Goal: Information Seeking & Learning: Learn about a topic

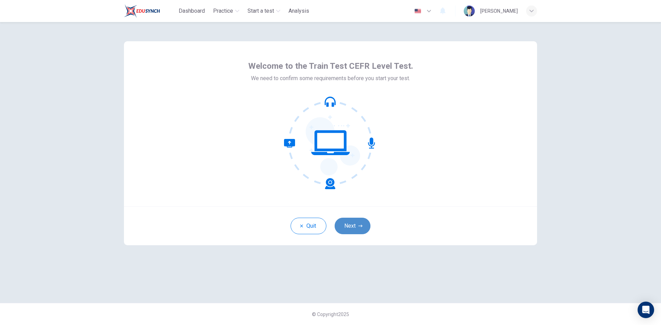
click at [358, 225] on icon "button" at bounding box center [360, 226] width 4 height 4
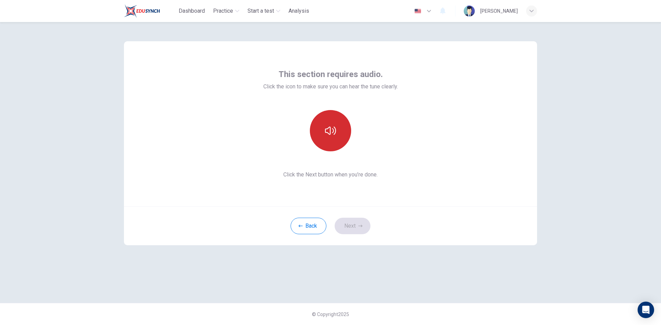
click at [325, 140] on button "button" at bounding box center [330, 130] width 41 height 41
click at [356, 228] on button "Next" at bounding box center [352, 226] width 36 height 17
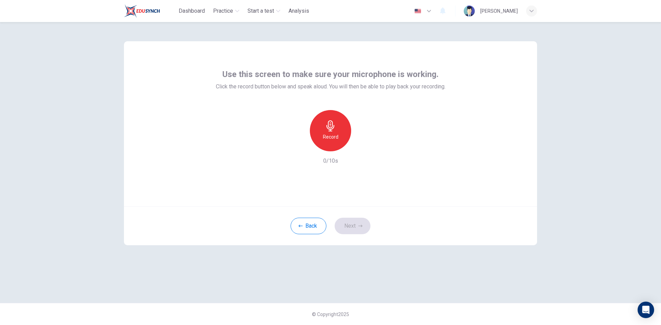
click at [324, 121] on div "Record" at bounding box center [330, 130] width 41 height 41
click at [358, 223] on button "Next" at bounding box center [352, 226] width 36 height 17
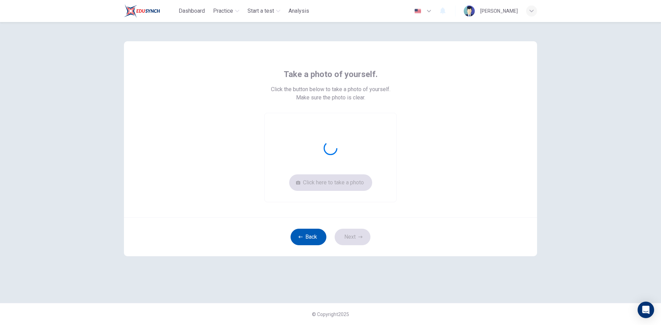
click at [314, 239] on button "Back" at bounding box center [308, 237] width 36 height 17
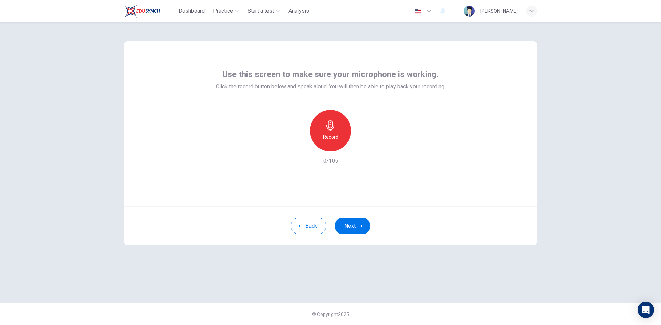
click at [325, 140] on h6 "Record" at bounding box center [330, 137] width 15 height 8
click at [337, 141] on div "Stop" at bounding box center [330, 130] width 41 height 41
click at [363, 143] on icon "button" at bounding box center [361, 145] width 7 height 7
click at [463, 14] on img at bounding box center [468, 11] width 11 height 11
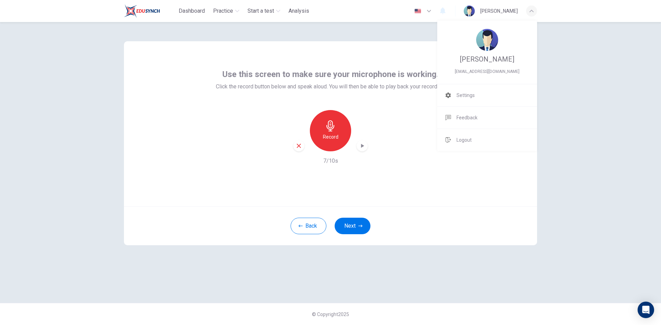
click at [404, 85] on div at bounding box center [330, 162] width 661 height 325
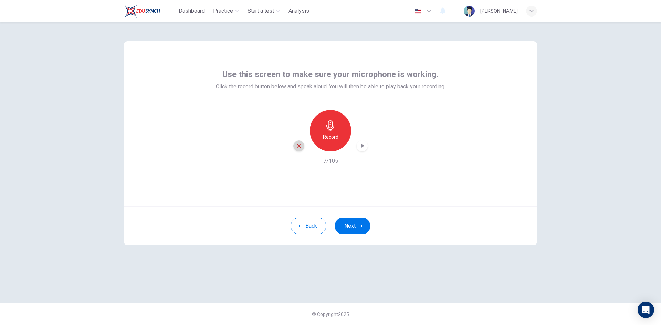
click at [299, 148] on icon "button" at bounding box center [299, 146] width 6 height 6
click at [329, 135] on h6 "Record" at bounding box center [330, 137] width 15 height 8
click at [365, 147] on icon "button" at bounding box center [361, 145] width 7 height 7
click at [356, 224] on button "Next" at bounding box center [352, 226] width 36 height 17
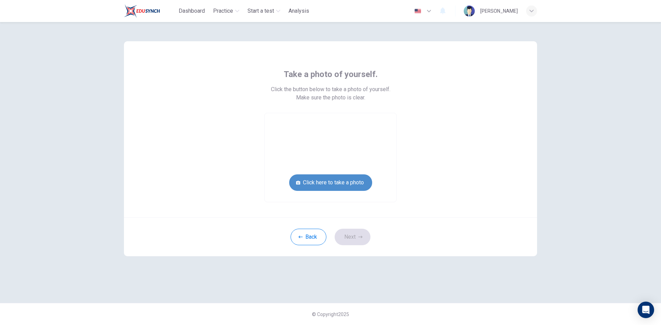
click at [364, 184] on button "Click here to take a photo" at bounding box center [330, 182] width 83 height 17
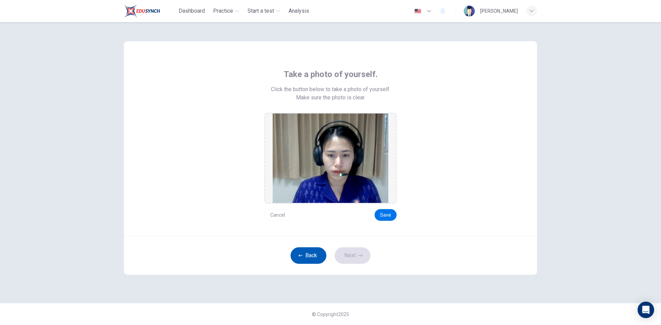
click at [300, 256] on icon "button" at bounding box center [300, 256] width 4 height 4
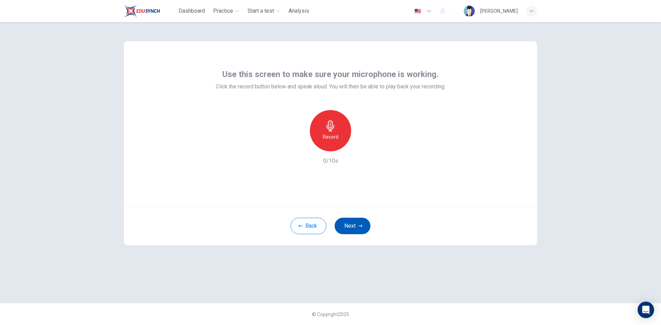
click at [349, 229] on button "Next" at bounding box center [352, 226] width 36 height 17
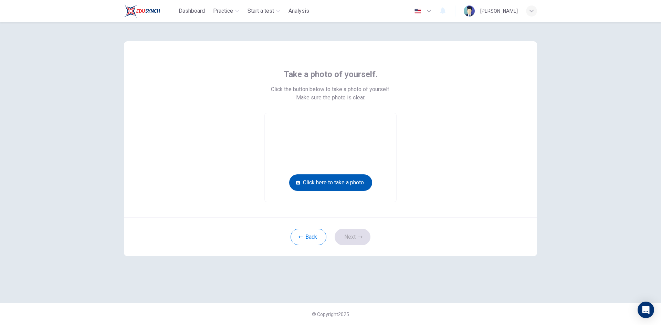
click at [337, 183] on button "Click here to take a photo" at bounding box center [330, 182] width 83 height 17
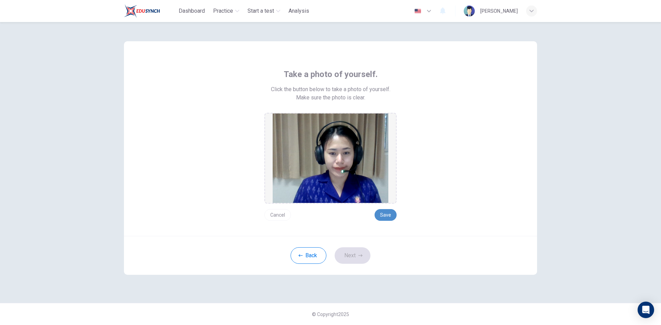
click at [381, 213] on button "Save" at bounding box center [385, 215] width 22 height 12
click at [389, 215] on button "Save" at bounding box center [385, 215] width 22 height 12
click at [391, 211] on button "Save" at bounding box center [385, 215] width 22 height 12
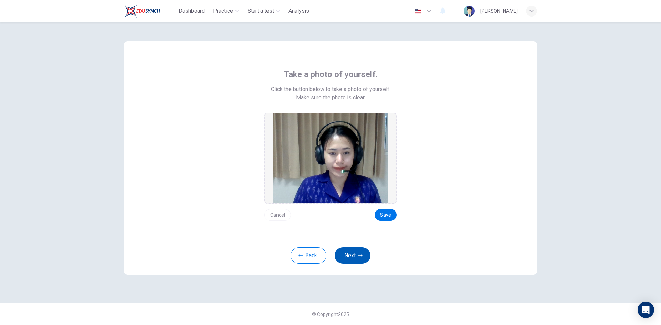
click at [358, 253] on button "Next" at bounding box center [352, 255] width 36 height 17
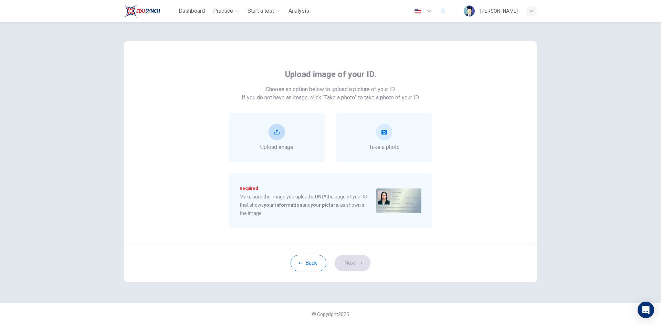
click at [288, 134] on div "Upload image" at bounding box center [276, 138] width 33 height 28
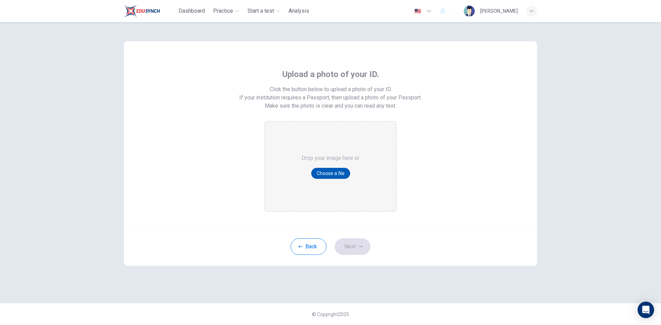
click at [322, 177] on button "Choose a file" at bounding box center [330, 173] width 39 height 11
click at [315, 246] on button "Back" at bounding box center [308, 246] width 36 height 17
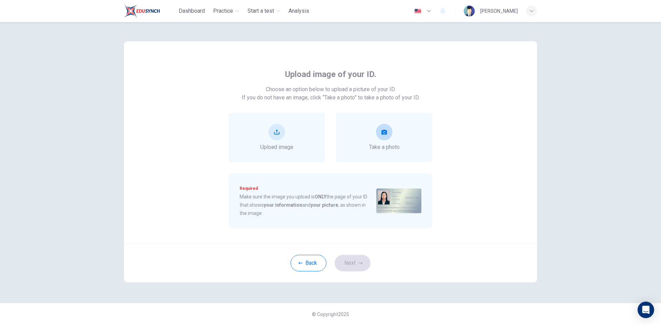
click at [406, 148] on div "Take a photo" at bounding box center [384, 138] width 96 height 50
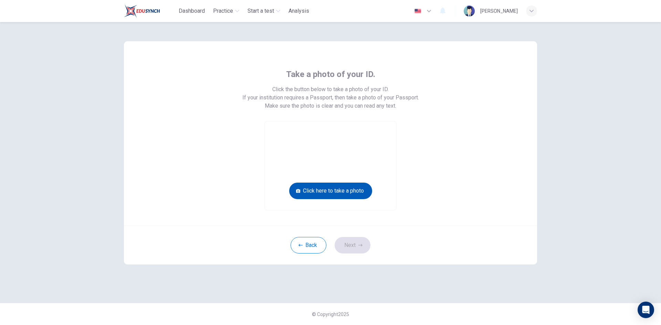
click at [335, 186] on button "Click here to take a photo" at bounding box center [330, 191] width 83 height 17
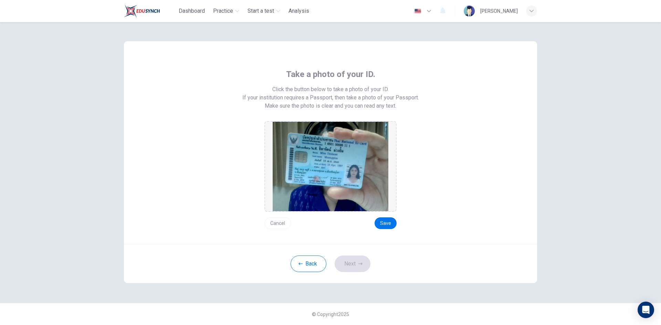
click at [276, 224] on button "Cancel" at bounding box center [277, 223] width 26 height 12
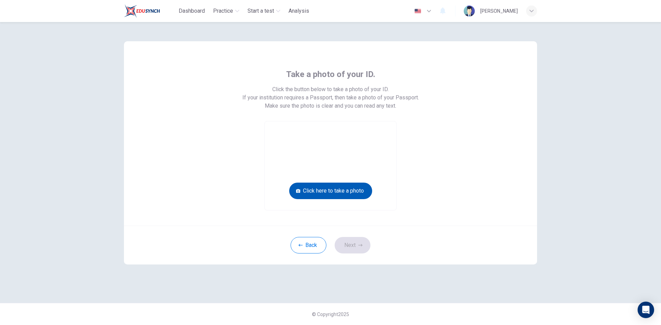
click at [347, 188] on button "Click here to take a photo" at bounding box center [330, 191] width 83 height 17
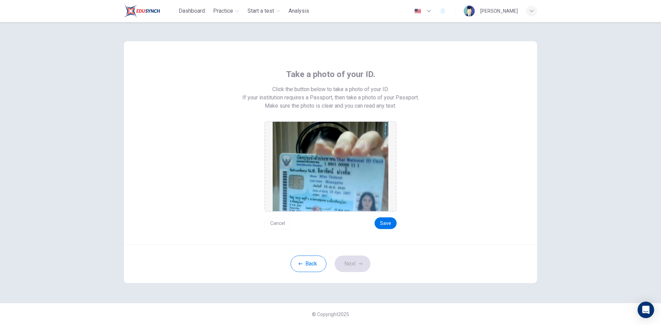
click at [272, 222] on button "Cancel" at bounding box center [277, 223] width 26 height 12
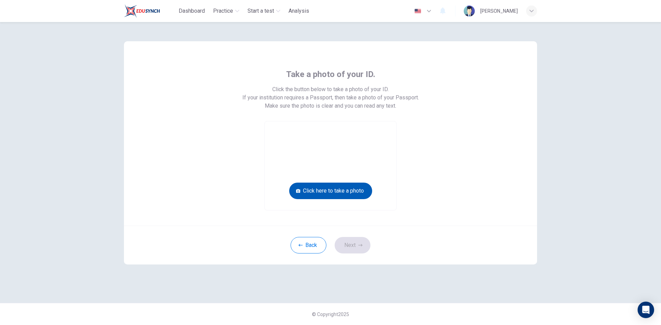
click at [325, 192] on button "Click here to take a photo" at bounding box center [330, 191] width 83 height 17
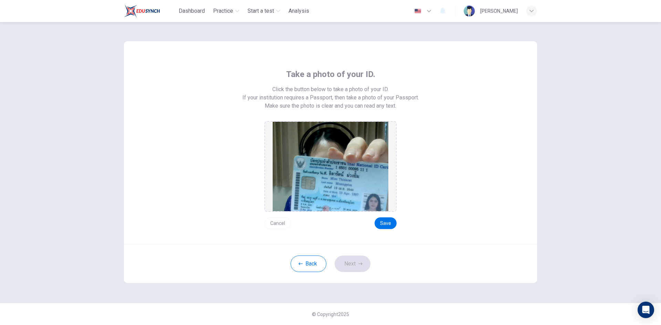
click at [277, 226] on button "Cancel" at bounding box center [277, 223] width 26 height 12
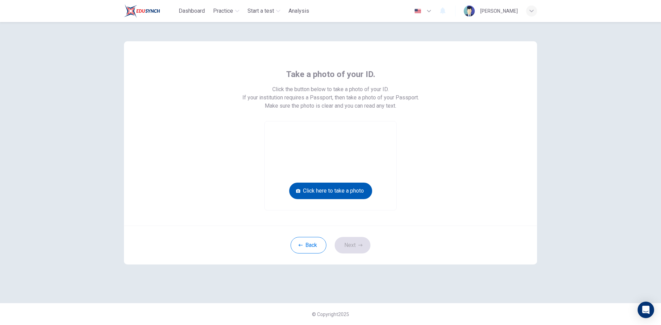
click at [339, 191] on button "Click here to take a photo" at bounding box center [330, 191] width 83 height 17
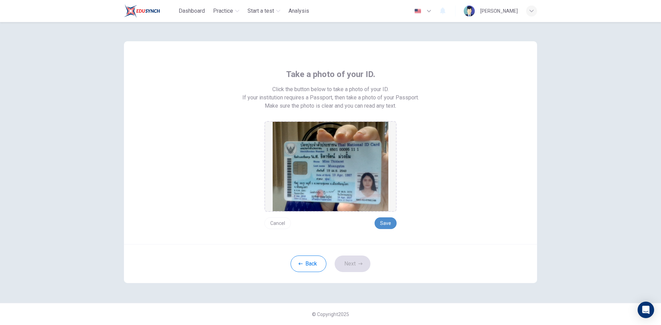
click at [382, 225] on button "Save" at bounding box center [385, 223] width 22 height 12
click at [359, 256] on button "Next" at bounding box center [352, 264] width 36 height 17
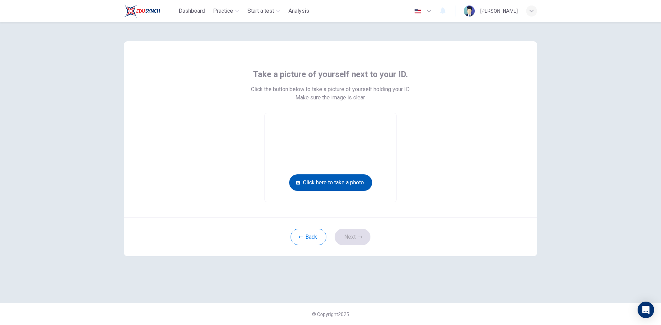
click at [350, 183] on button "Click here to take a photo" at bounding box center [330, 182] width 83 height 17
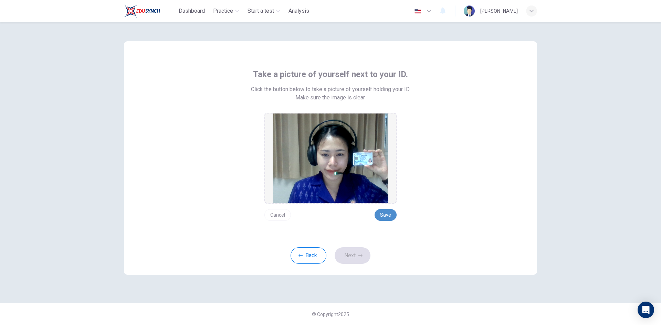
click at [389, 215] on button "Save" at bounding box center [385, 215] width 22 height 12
click at [350, 255] on button "Next" at bounding box center [352, 255] width 36 height 17
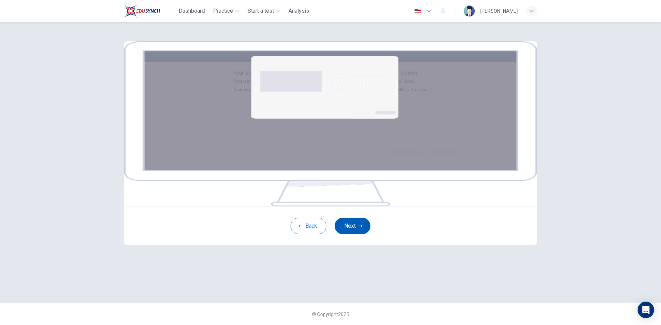
click at [358, 234] on button "Next" at bounding box center [352, 226] width 36 height 17
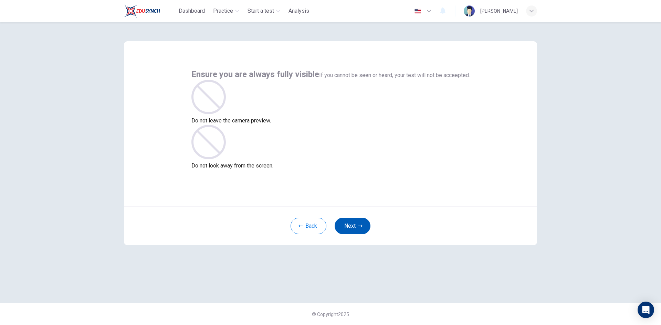
click at [352, 227] on button "Next" at bounding box center [352, 226] width 36 height 17
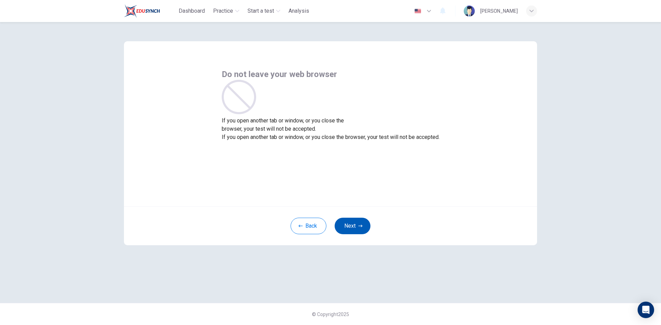
click at [363, 228] on button "Next" at bounding box center [352, 226] width 36 height 17
click at [366, 225] on button "Next" at bounding box center [352, 226] width 36 height 17
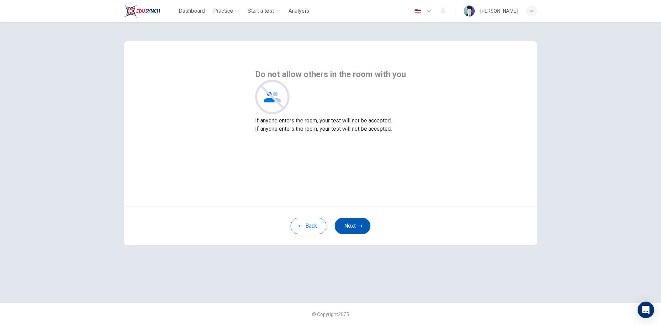
click at [360, 228] on icon "button" at bounding box center [360, 226] width 4 height 4
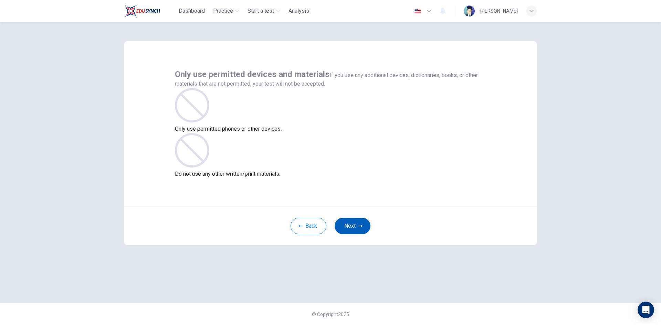
click at [360, 227] on icon "button" at bounding box center [360, 226] width 4 height 4
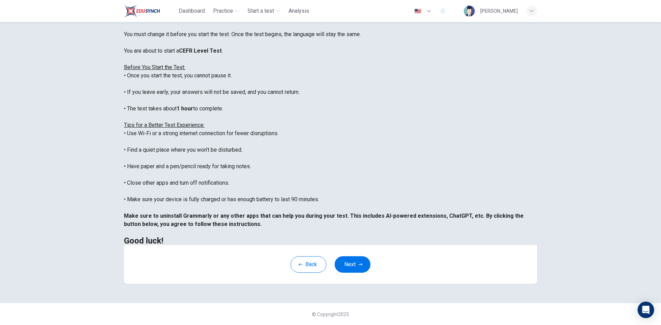
scroll to position [66, 0]
click at [344, 263] on button "Next" at bounding box center [352, 264] width 36 height 17
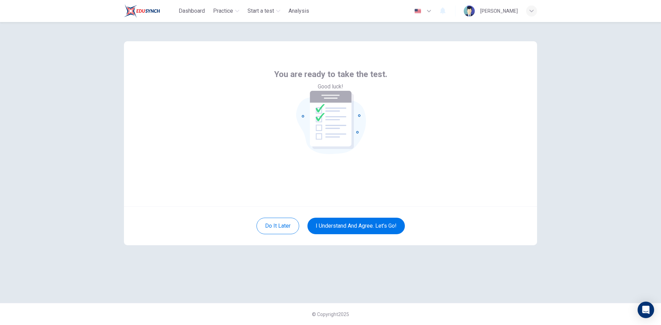
scroll to position [0, 0]
click at [381, 224] on button "I understand and agree. Let’s go!" at bounding box center [355, 226] width 97 height 17
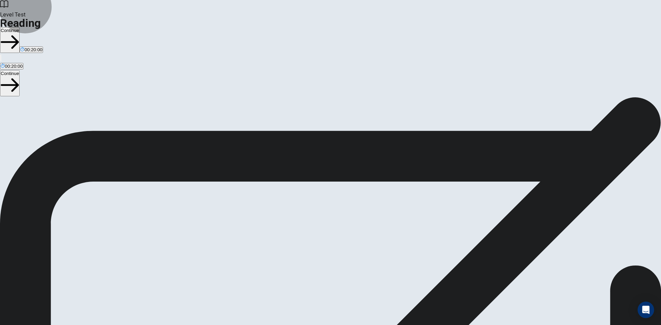
click at [20, 27] on button "Continue" at bounding box center [10, 40] width 20 height 26
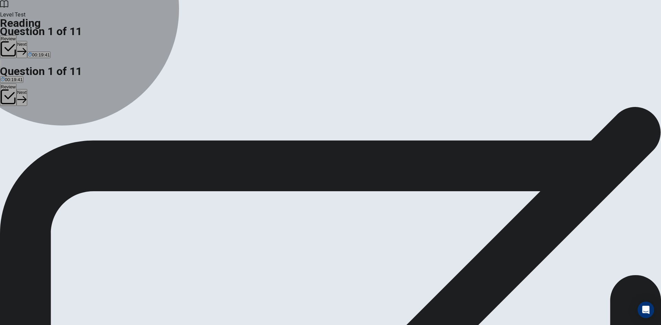
click at [55, 129] on span "To transport water to cities." at bounding box center [28, 131] width 55 height 5
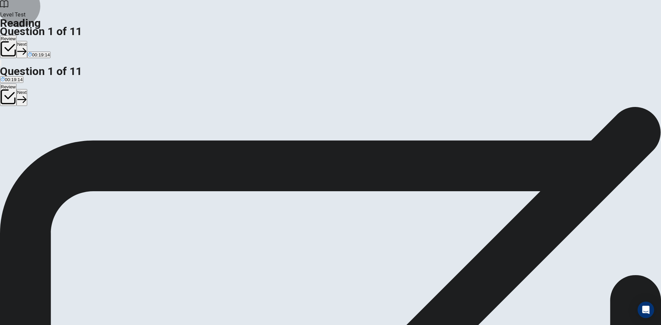
click at [27, 41] on button "Next" at bounding box center [22, 49] width 11 height 17
click at [47, 129] on span "Fearful" at bounding box center [40, 131] width 14 height 5
click at [39, 41] on button "Next" at bounding box center [33, 49] width 11 height 17
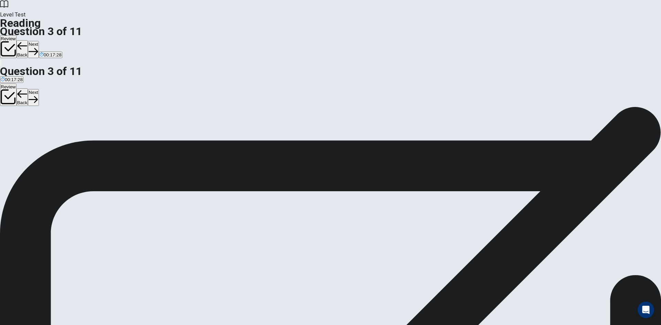
drag, startPoint x: 190, startPoint y: 68, endPoint x: 246, endPoint y: 68, distance: 56.8
click at [246, 116] on span "Which of the following best expresses the essential information in the highligh…" at bounding box center [133, 119] width 266 height 7
click at [108, 129] on span "The roads made it easier for armies to fight enemies." at bounding box center [54, 131] width 107 height 5
click at [273, 134] on span "The road system helped the Romans communicate and transport resources across th…" at bounding box center [205, 131] width 192 height 5
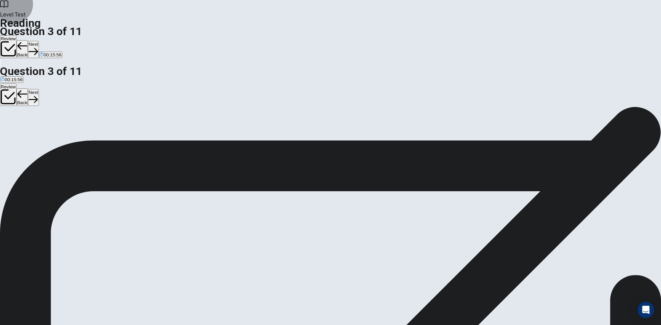
click at [39, 41] on button "Next" at bounding box center [33, 49] width 11 height 17
click at [28, 40] on button "Back" at bounding box center [23, 49] width 12 height 18
click at [39, 41] on button "Next" at bounding box center [33, 49] width 11 height 17
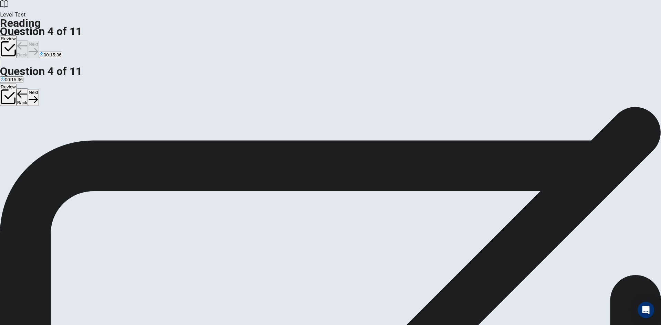
scroll to position [110, 0]
click at [269, 240] on input at bounding box center [245, 243] width 47 height 6
click at [242, 249] on input at bounding box center [218, 252] width 47 height 6
click at [47, 249] on input at bounding box center [23, 252] width 47 height 6
click at [345, 272] on div "4" at bounding box center [330, 276] width 661 height 8
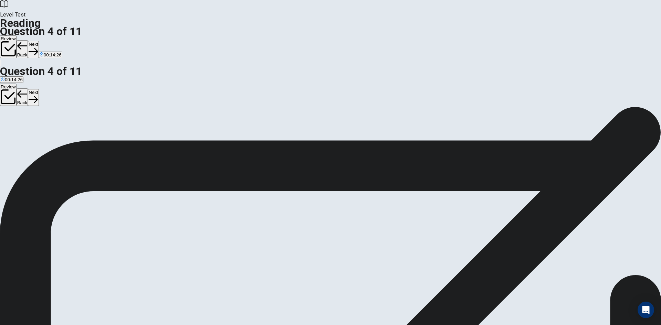
click at [548, 249] on input at bounding box center [571, 252] width 47 height 6
click at [39, 41] on button "Next" at bounding box center [33, 49] width 11 height 17
drag, startPoint x: 188, startPoint y: 72, endPoint x: 230, endPoint y: 71, distance: 42.0
click at [132, 116] on span "What was one reason for the fall of the Roman Empire?" at bounding box center [66, 119] width 132 height 7
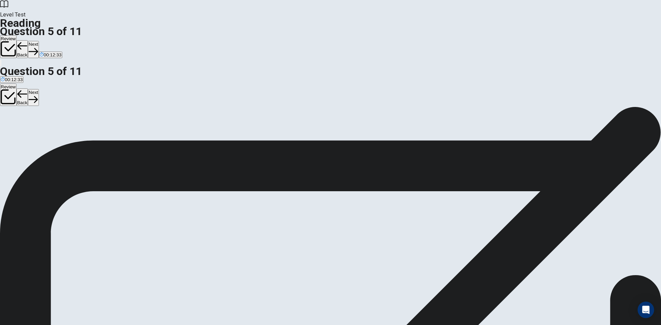
click at [59, 123] on button "A Its military became stronger." at bounding box center [29, 129] width 59 height 12
click at [145, 129] on span "It faced economic troubles and corruption." at bounding box center [102, 131] width 85 height 5
click at [39, 41] on button "Next" at bounding box center [33, 49] width 11 height 17
click at [187, 123] on button "B Holding gladiator fights and other public events." at bounding box center [138, 129] width 98 height 12
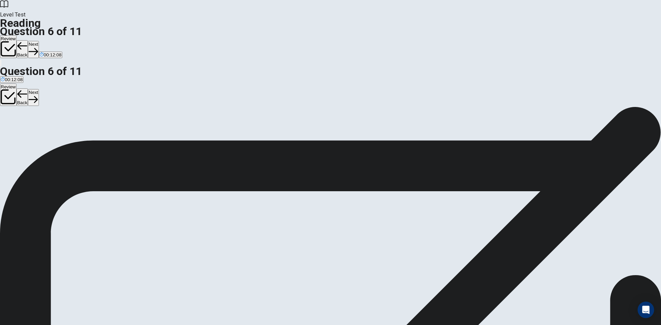
drag, startPoint x: 360, startPoint y: 174, endPoint x: 416, endPoint y: 171, distance: 55.8
click at [415, 219] on span "The [DEMOGRAPHIC_DATA] also made important advances in architecture and enginee…" at bounding box center [329, 230] width 658 height 23
click at [39, 41] on button "Next" at bounding box center [33, 49] width 11 height 17
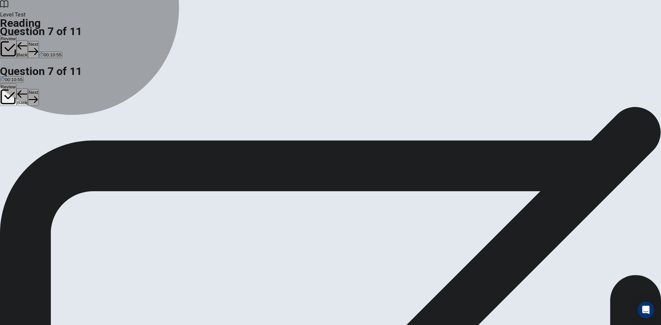
click at [117, 129] on span "Developing advanced military tactics." at bounding box center [79, 131] width 75 height 5
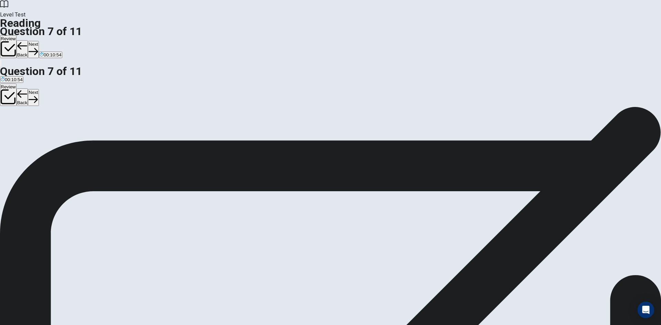
scroll to position [0, 0]
click at [39, 41] on button "Next" at bounding box center [33, 49] width 11 height 17
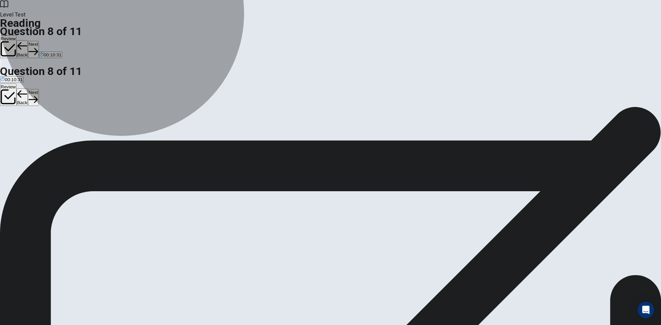
click at [182, 129] on span "Roman culture continued to influence modern societies in areas like law and gov…" at bounding box center [91, 131] width 181 height 5
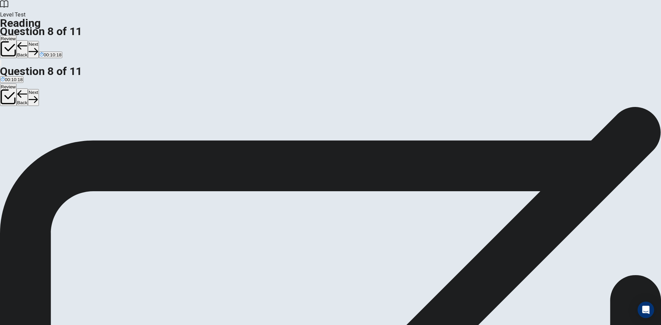
click at [417, 134] on span "The [DEMOGRAPHIC_DATA] army continued to control much of [GEOGRAPHIC_DATA]." at bounding box center [507, 131] width 181 height 5
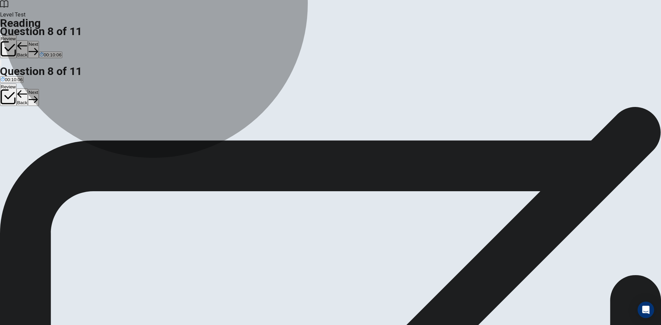
click at [182, 129] on span "Roman culture continued to influence modern societies in areas like law and gov…" at bounding box center [91, 131] width 181 height 5
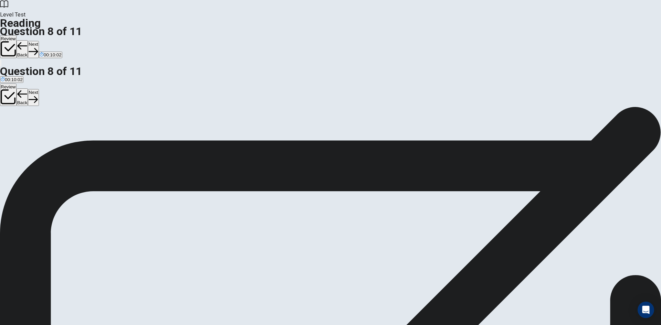
click at [307, 134] on span "Modern governments rejected Roman systems of law." at bounding box center [361, 131] width 109 height 5
click at [39, 41] on button "Next" at bounding box center [33, 49] width 11 height 17
click at [232, 134] on span "By building roads and aqueducts." at bounding box center [212, 131] width 68 height 5
click at [176, 129] on span "By defeating other lands with its strong army." at bounding box center [130, 131] width 91 height 5
click at [39, 41] on button "Next" at bounding box center [33, 49] width 11 height 17
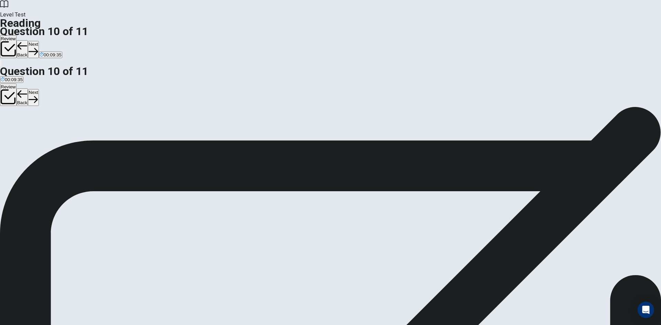
click at [20, 124] on icon "button" at bounding box center [11, 134] width 20 height 20
click at [31, 123] on button "View Question" at bounding box center [15, 141] width 31 height 37
drag, startPoint x: 193, startPoint y: 174, endPoint x: 202, endPoint y: 170, distance: 10.0
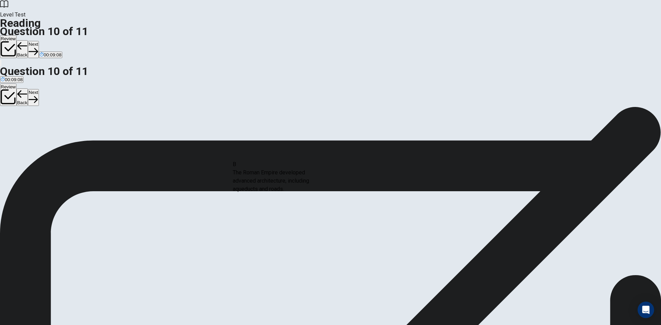
drag, startPoint x: 195, startPoint y: 185, endPoint x: 294, endPoint y: 184, distance: 99.1
drag, startPoint x: 296, startPoint y: 176, endPoint x: 287, endPoint y: 173, distance: 9.6
drag, startPoint x: 204, startPoint y: 203, endPoint x: 292, endPoint y: 195, distance: 88.4
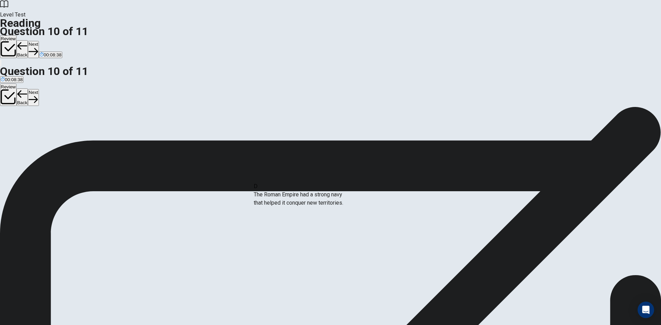
click at [21, 123] on button "View Text" at bounding box center [10, 136] width 21 height 27
click at [31, 123] on button "View Question" at bounding box center [15, 141] width 31 height 37
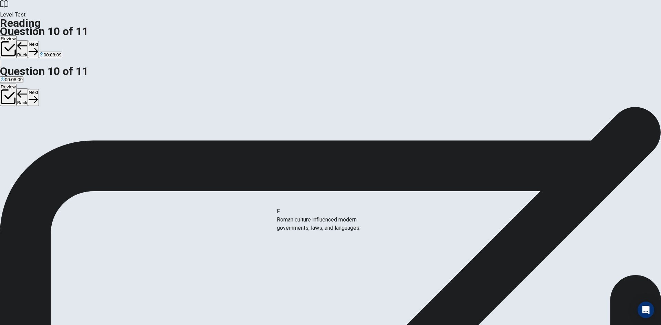
drag, startPoint x: 197, startPoint y: 249, endPoint x: 342, endPoint y: 232, distance: 145.2
click at [39, 41] on button "Next" at bounding box center [33, 49] width 11 height 17
drag, startPoint x: 195, startPoint y: 161, endPoint x: 290, endPoint y: 161, distance: 95.3
drag, startPoint x: 184, startPoint y: 166, endPoint x: 287, endPoint y: 195, distance: 106.3
drag, startPoint x: 195, startPoint y: 160, endPoint x: 448, endPoint y: 161, distance: 252.5
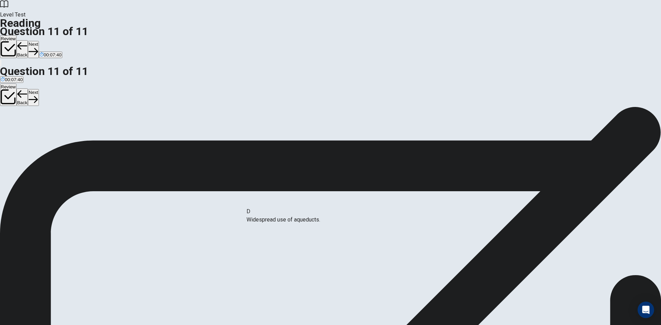
drag, startPoint x: 193, startPoint y: 166, endPoint x: 307, endPoint y: 232, distance: 130.9
drag, startPoint x: 179, startPoint y: 163, endPoint x: 311, endPoint y: 256, distance: 161.6
drag, startPoint x: 206, startPoint y: 161, endPoint x: 325, endPoint y: 249, distance: 147.3
drag, startPoint x: 322, startPoint y: 218, endPoint x: 333, endPoint y: 219, distance: 11.1
drag, startPoint x: 210, startPoint y: 192, endPoint x: 496, endPoint y: 192, distance: 286.6
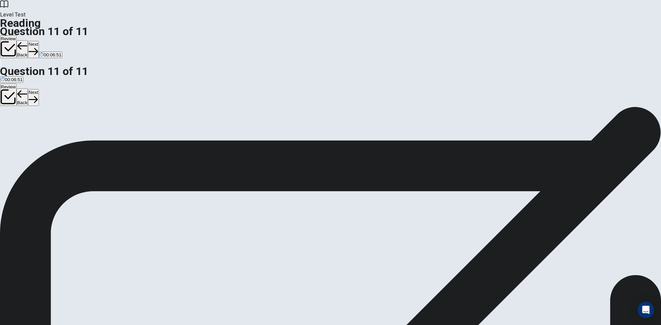
click at [28, 40] on button "Back" at bounding box center [23, 49] width 12 height 18
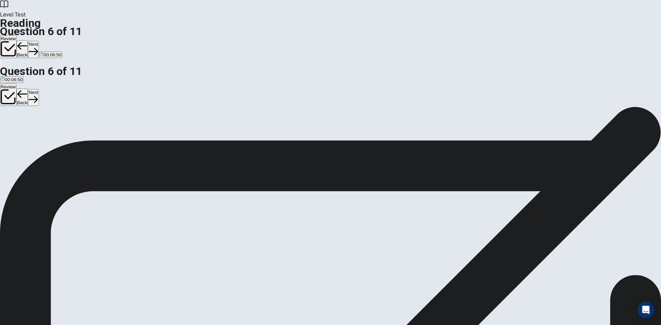
click at [28, 40] on button "Back" at bounding box center [23, 49] width 12 height 18
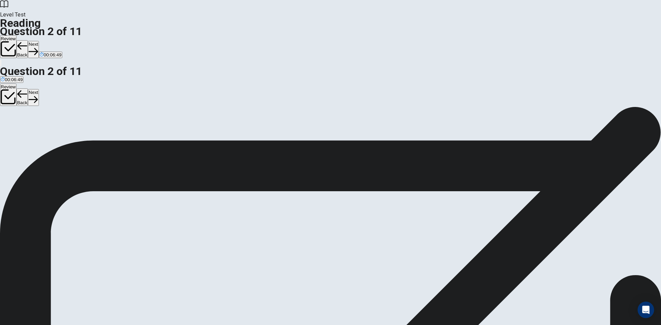
click at [28, 40] on button "Back" at bounding box center [23, 49] width 12 height 18
click at [26, 47] on icon "button" at bounding box center [21, 51] width 9 height 9
click at [455, 35] on div "Review Back Next 00:06:05" at bounding box center [330, 46] width 661 height 23
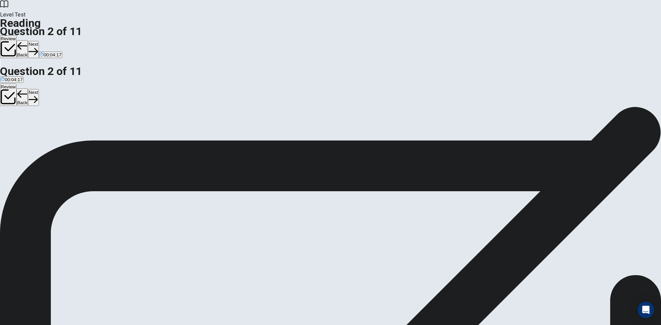
click at [39, 41] on button "Next" at bounding box center [33, 49] width 11 height 17
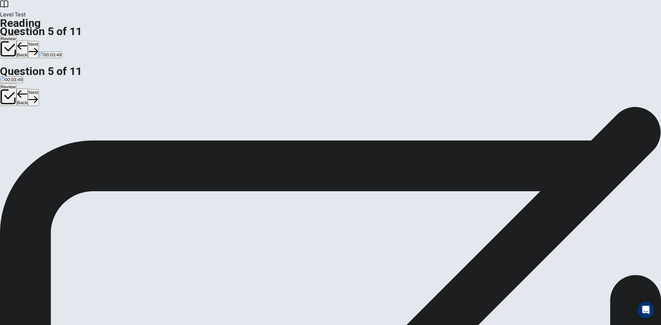
click at [39, 41] on button "Next" at bounding box center [33, 49] width 11 height 17
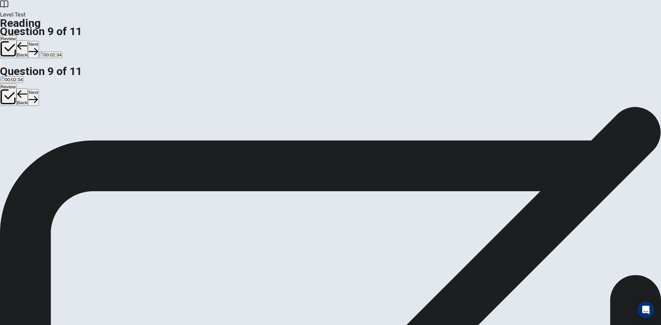
click at [28, 40] on button "Back" at bounding box center [23, 49] width 12 height 18
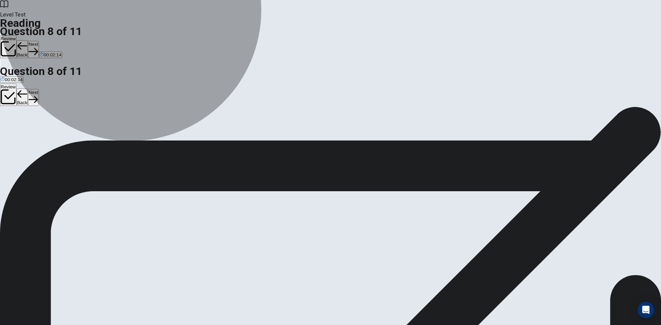
click at [182, 129] on span "Roman culture continued to influence modern societies in areas like law and gov…" at bounding box center [91, 131] width 181 height 5
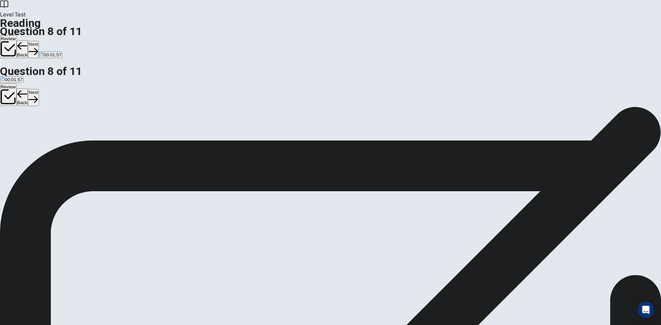
drag, startPoint x: 421, startPoint y: 244, endPoint x: 382, endPoint y: 239, distance: 40.2
click at [379, 276] on div "5 Despite its fall, the Roman Empire left a lasting impact on the world. Many m…" at bounding box center [330, 292] width 661 height 33
click at [39, 41] on button "Next" at bounding box center [33, 49] width 11 height 17
click at [38, 48] on icon "button" at bounding box center [33, 51] width 9 height 7
click at [39, 41] on button "Next" at bounding box center [33, 49] width 11 height 17
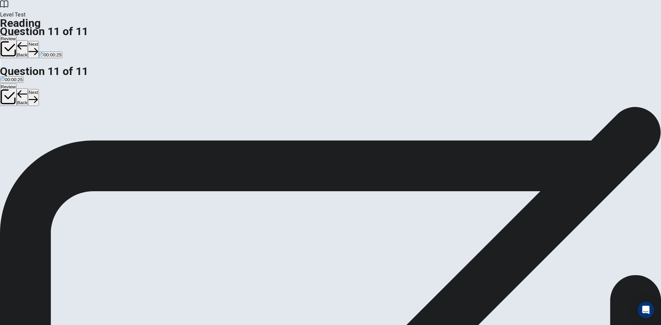
click at [25, 125] on span "View text" at bounding box center [15, 127] width 19 height 5
click at [35, 125] on span "View question" at bounding box center [20, 127] width 29 height 5
click at [39, 41] on button "Next" at bounding box center [33, 49] width 11 height 17
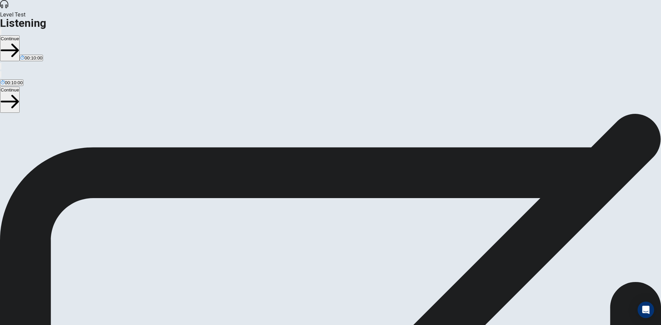
click at [33, 191] on span at bounding box center [27, 194] width 11 height 7
click at [19, 41] on icon "button" at bounding box center [10, 50] width 18 height 18
click at [20, 35] on button "Continue" at bounding box center [10, 48] width 20 height 26
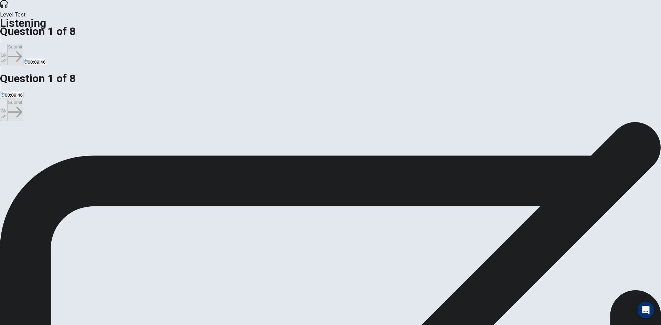
click at [138, 138] on button "B What to do with the used furniture" at bounding box center [103, 144] width 70 height 12
click at [7, 58] on icon "button" at bounding box center [4, 61] width 6 height 6
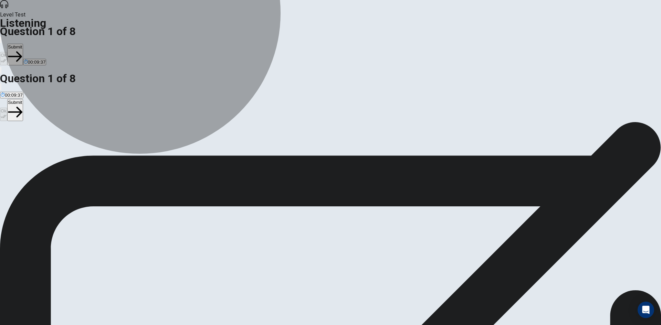
click at [190, 147] on button "C How to make more sales" at bounding box center [164, 144] width 52 height 12
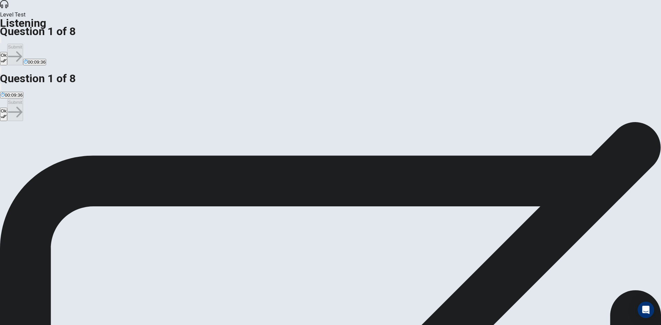
click at [138, 138] on button "B What to do with the used furniture" at bounding box center [103, 144] width 70 height 12
click at [7, 52] on button "Ok" at bounding box center [3, 58] width 7 height 13
click at [23, 44] on button "Submit" at bounding box center [14, 55] width 15 height 22
click at [319, 144] on span "The student must fill out a lot of paperwork" at bounding box center [276, 146] width 86 height 5
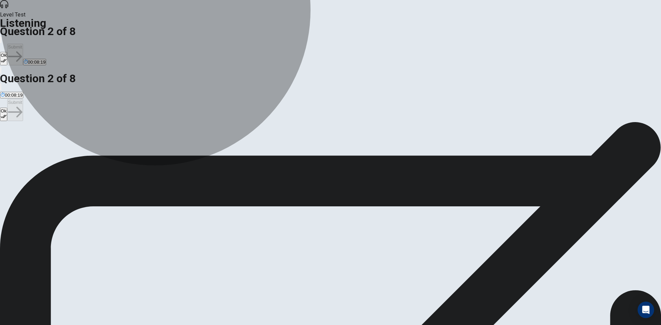
click at [113, 138] on button "A The student must turn in furniture of only a certain type" at bounding box center [56, 144] width 113 height 12
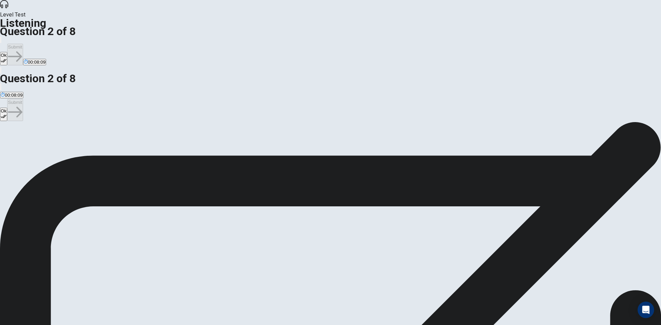
click at [7, 58] on icon "button" at bounding box center [4, 61] width 6 height 6
click at [23, 44] on button "Submit" at bounding box center [14, 55] width 15 height 22
click at [346, 144] on span "The staff member suggests that the student tell his teachers to make announceme…" at bounding box center [259, 146] width 173 height 5
click at [7, 52] on button "Ok" at bounding box center [3, 58] width 7 height 13
click at [23, 44] on button "Submit" at bounding box center [14, 55] width 15 height 22
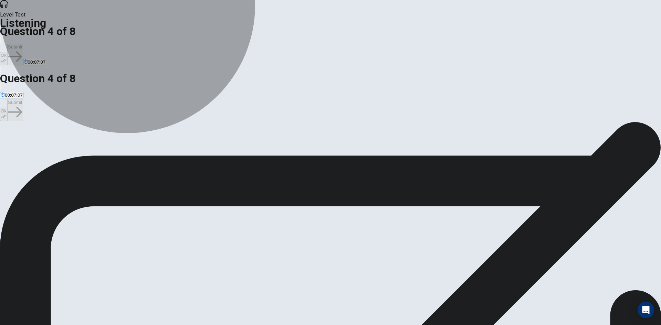
click at [274, 147] on span "So the student can coordinate better with the staff" at bounding box center [223, 146] width 101 height 5
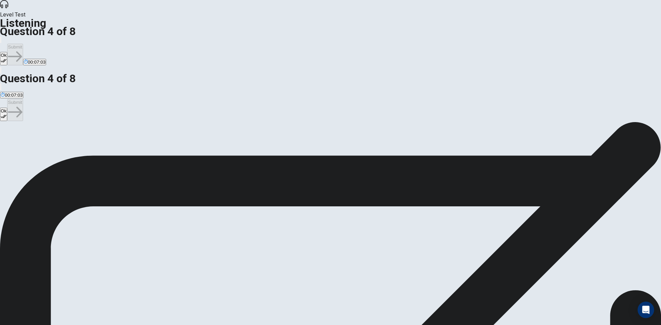
click at [345, 150] on button "D So the student can inform the charities" at bounding box center [314, 144] width 79 height 12
click at [275, 150] on button "C So the student can coordinate better with the staff" at bounding box center [223, 144] width 102 height 12
click at [7, 52] on button "Ok" at bounding box center [3, 58] width 7 height 13
click at [23, 44] on button "Submit" at bounding box center [14, 55] width 15 height 22
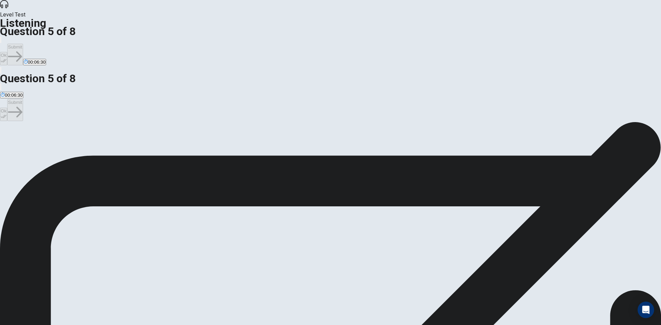
click at [7, 59] on icon "button" at bounding box center [4, 60] width 6 height 3
click at [23, 44] on button "Submit" at bounding box center [14, 55] width 15 height 22
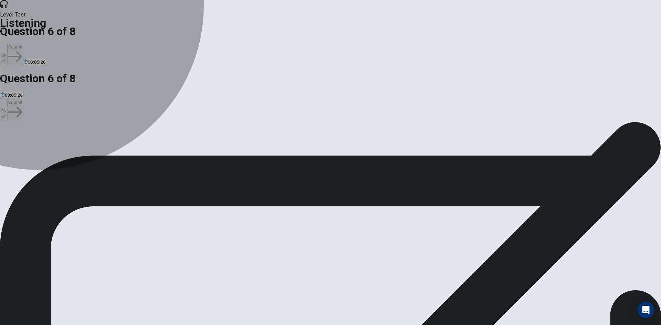
click at [35, 144] on span "Positively" at bounding box center [25, 146] width 19 height 5
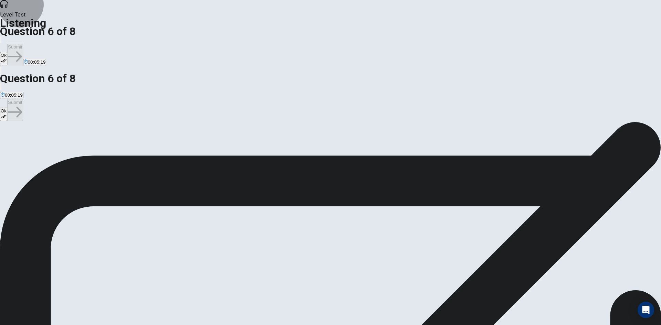
click at [7, 52] on button "Ok" at bounding box center [3, 58] width 7 height 13
click at [23, 44] on button "Submit" at bounding box center [14, 55] width 15 height 22
click at [68, 138] on button "B Give it to the school" at bounding box center [47, 144] width 42 height 12
click at [157, 150] on button "D None of these options" at bounding box center [134, 144] width 46 height 12
click at [7, 52] on button "Ok" at bounding box center [3, 58] width 7 height 13
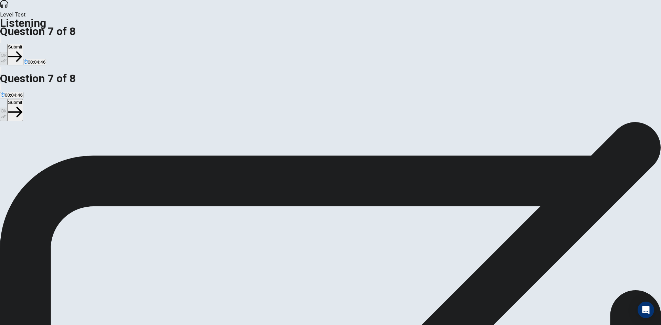
click at [23, 44] on button "Submit" at bounding box center [14, 55] width 15 height 22
click at [108, 144] on span "He wants to stay updated" at bounding box center [82, 146] width 52 height 5
click at [7, 52] on button "Ok" at bounding box center [3, 58] width 7 height 13
click at [23, 44] on button "Submit" at bounding box center [14, 55] width 15 height 22
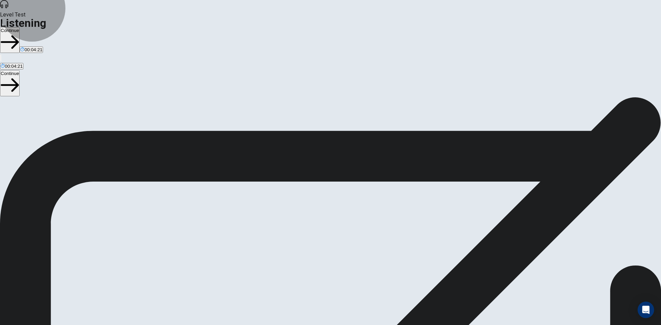
click at [19, 33] on icon "button" at bounding box center [10, 42] width 18 height 18
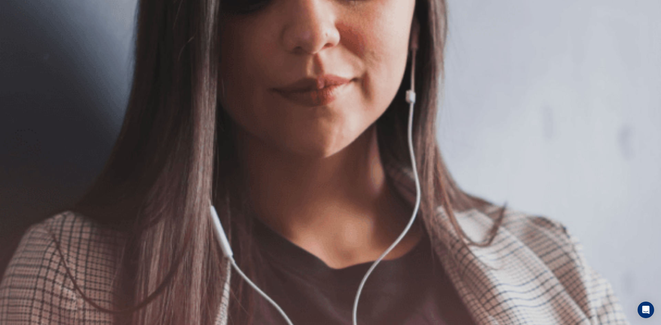
click at [20, 35] on button "Continue" at bounding box center [10, 48] width 20 height 26
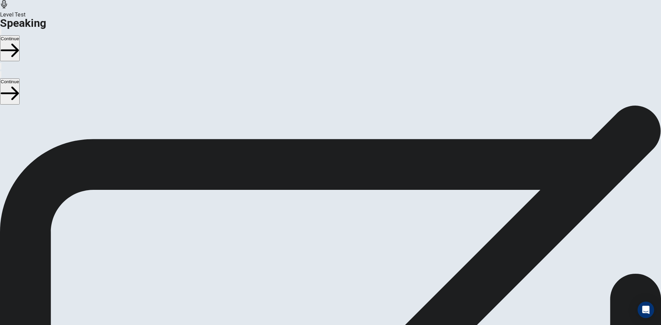
click at [343, 223] on div "Stop Recording" at bounding box center [330, 266] width 24 height 87
click at [341, 219] on div at bounding box center [330, 230] width 21 height 23
click at [321, 243] on button "Record Again" at bounding box center [320, 246] width 1 height 7
click at [329, 248] on icon "Play Audio" at bounding box center [326, 252] width 7 height 8
click at [20, 35] on button "Continue" at bounding box center [10, 48] width 20 height 26
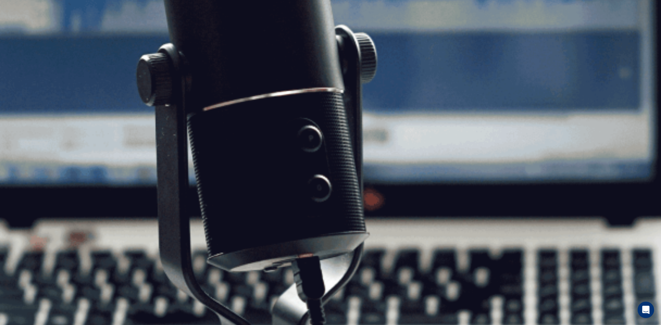
click at [1, 33] on icon "button" at bounding box center [1, 33] width 0 height 0
click at [20, 35] on button "Continue" at bounding box center [10, 48] width 20 height 26
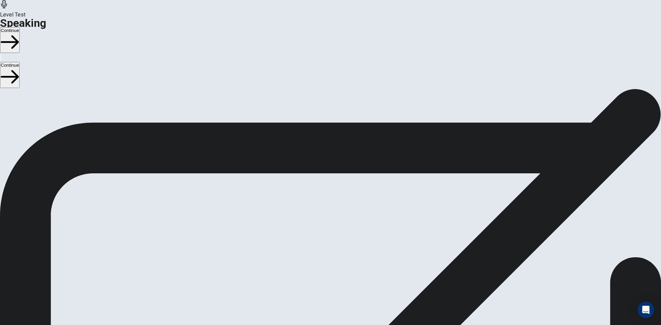
click at [20, 27] on button "Continue" at bounding box center [10, 40] width 20 height 26
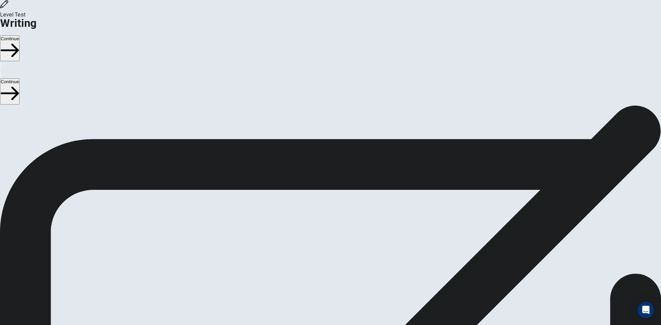
click at [20, 35] on button "Continue" at bounding box center [10, 48] width 20 height 26
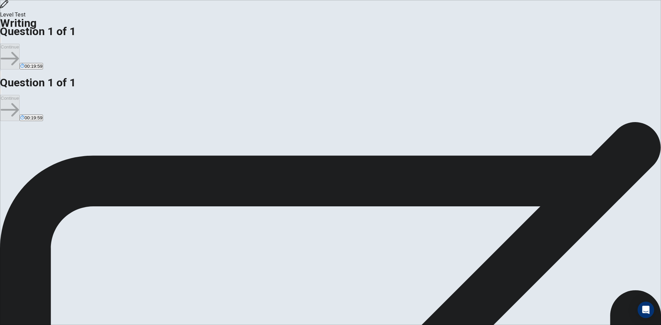
click at [136, 139] on span "Write an essay about your opinion on a topic. A good essay is usually about 150…" at bounding box center [68, 183] width 136 height 89
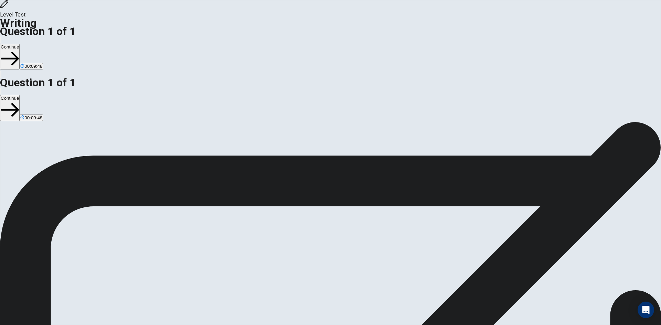
drag, startPoint x: 493, startPoint y: 125, endPoint x: 460, endPoint y: 126, distance: 32.7
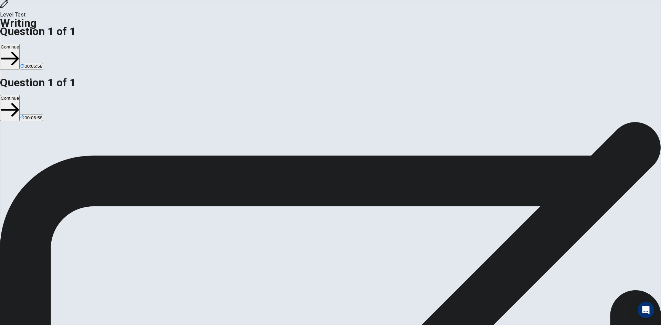
drag, startPoint x: 374, startPoint y: 171, endPoint x: 432, endPoint y: 176, distance: 58.3
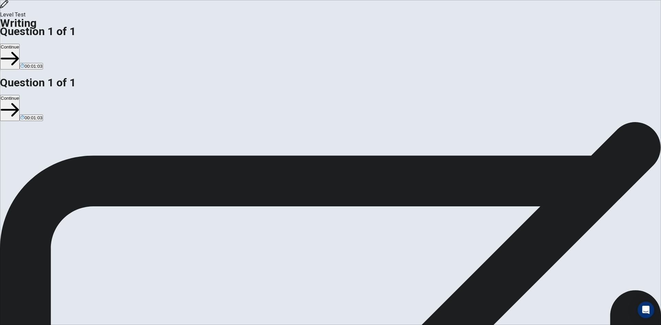
drag, startPoint x: 477, startPoint y: 191, endPoint x: 467, endPoint y: 190, distance: 10.7
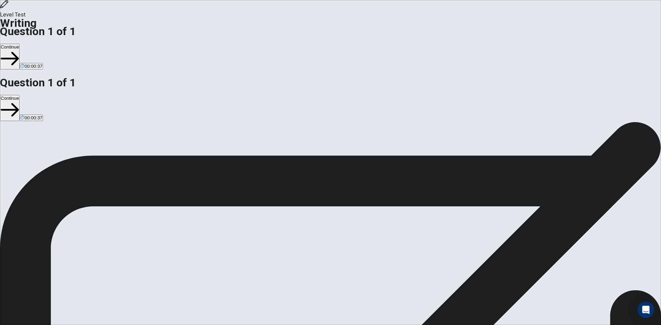
type textarea "**********"
click at [19, 50] on icon "button" at bounding box center [10, 59] width 18 height 18
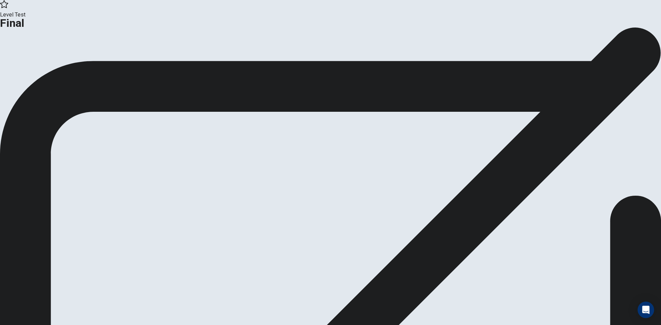
click at [55, 61] on button "Continue" at bounding box center [41, 56] width 28 height 9
